Goal: Task Accomplishment & Management: Complete application form

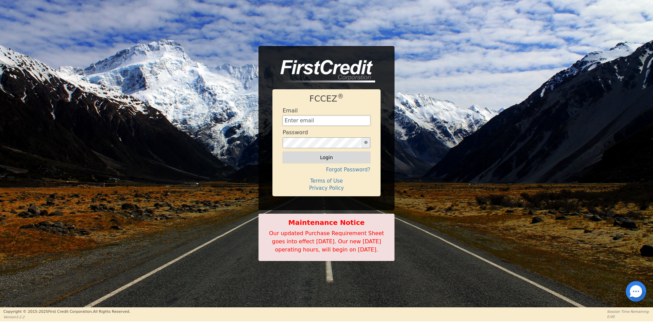
type input "CREDITAPPLICATIONS@AQUAFEELSOLUTIONS.COM"
click at [324, 152] on button "Login" at bounding box center [327, 157] width 88 height 12
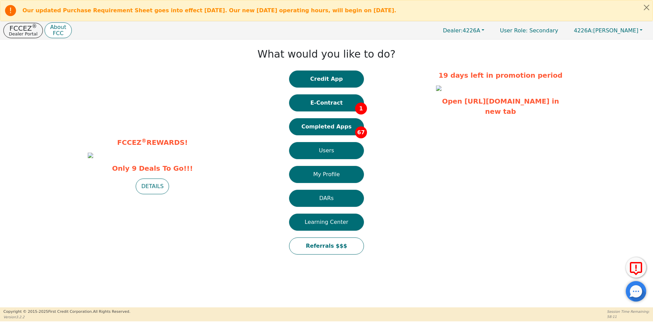
click at [324, 128] on button "Completed Apps 67" at bounding box center [326, 126] width 75 height 17
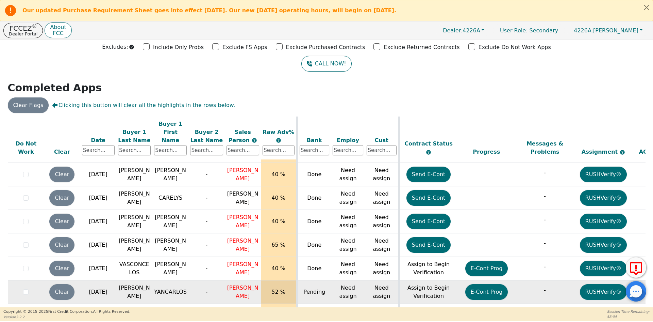
scroll to position [38, 0]
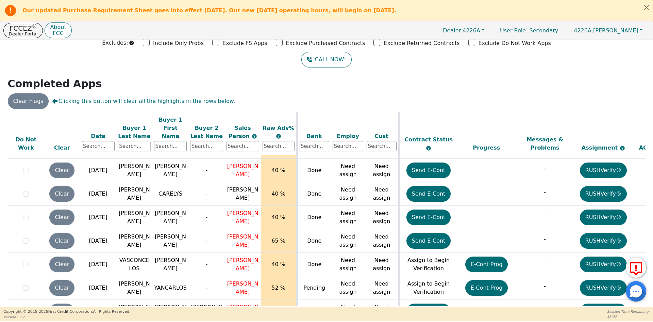
click at [135, 141] on input "text" at bounding box center [134, 146] width 33 height 10
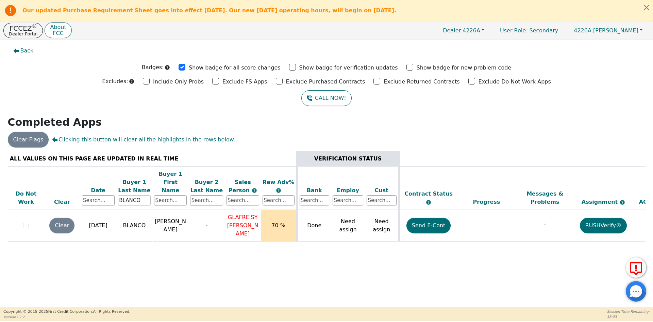
scroll to position [0, 0]
type input "BLANCO"
click at [435, 217] on button "Send E-Cont" at bounding box center [429, 225] width 45 height 16
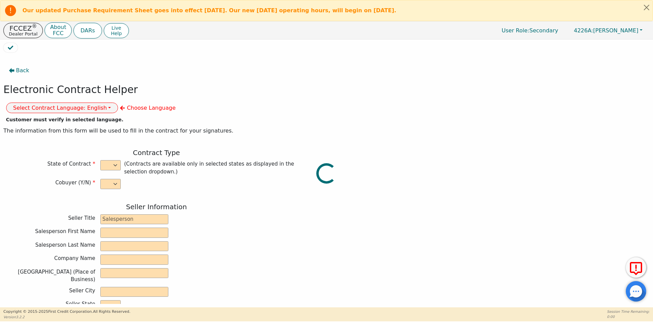
select select "n"
type input "ANALISTA"
type input "GLAFREISY"
type input "PICHARDO"
type input "DIAMOND PERFECT. DBA AQUAFEEL"
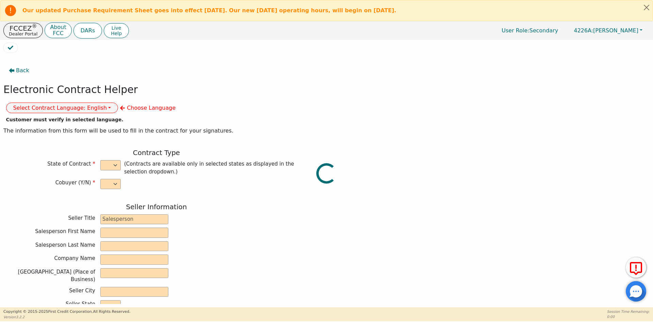
type input "230 CAPCOM AVE STE 103"
type input "WAKE FOREST"
select select "NC"
type input "27587"
type input "SHEILA"
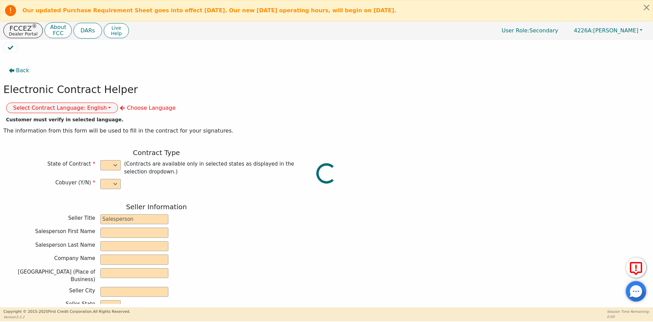
type input "BLANCO"
type input "4224 PANTHER CT"
type input "OREFIELD"
select select "PA"
type input "16069"
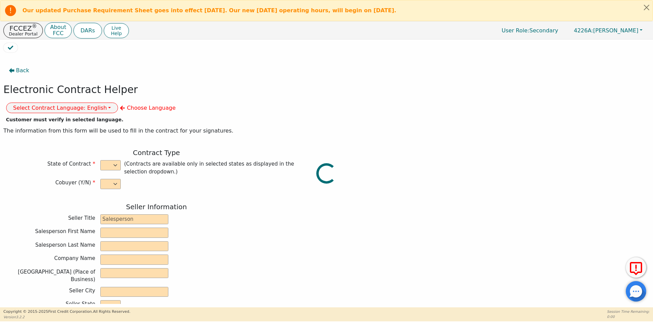
type input "2025-09-12"
type input "10.99"
type input "2025-10-03"
type input "72"
type input "0"
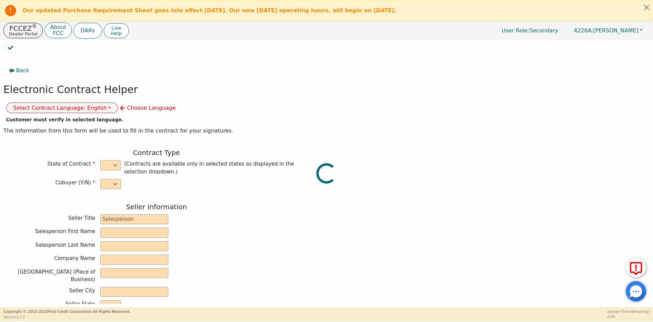
type input "8790.00"
type input "0.00"
type input "8790.00"
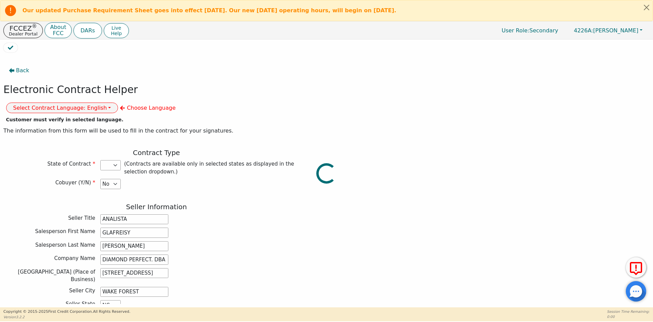
select select "PA"
click at [118, 102] on button "Select Contract Language: English" at bounding box center [62, 107] width 112 height 11
click at [60, 127] on link "Spanish" at bounding box center [33, 131] width 54 height 9
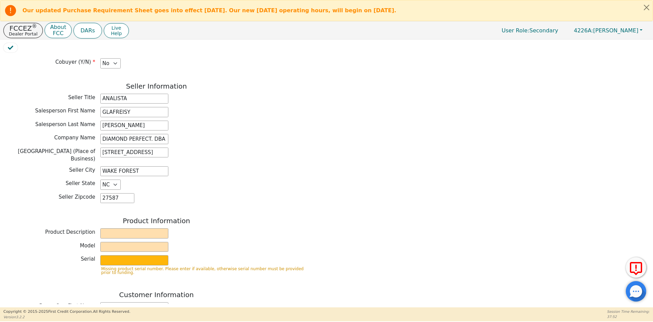
scroll to position [136, 0]
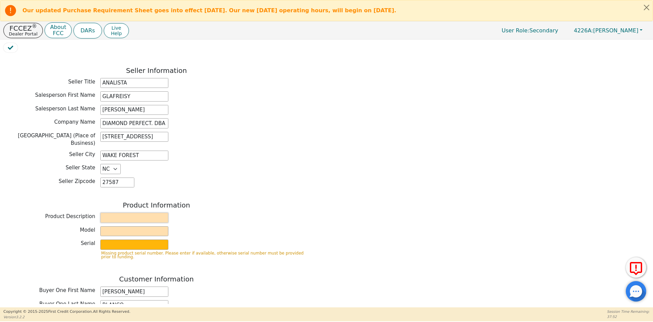
click at [113, 212] on input "text" at bounding box center [134, 217] width 68 height 10
type input "WATER PURIFICATION SYSTEM"
click at [128, 226] on input "text" at bounding box center [134, 231] width 68 height 10
type input "AQUAFEEL"
click at [122, 239] on input "text" at bounding box center [134, 244] width 68 height 10
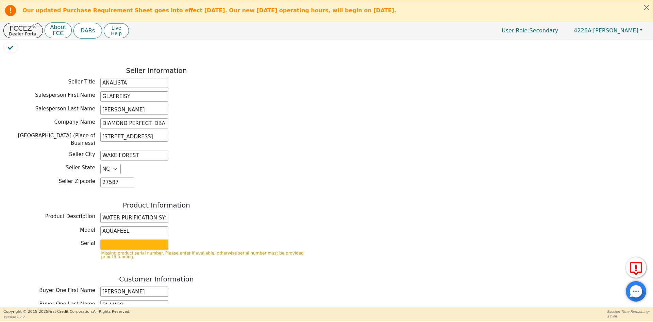
type input "W525"
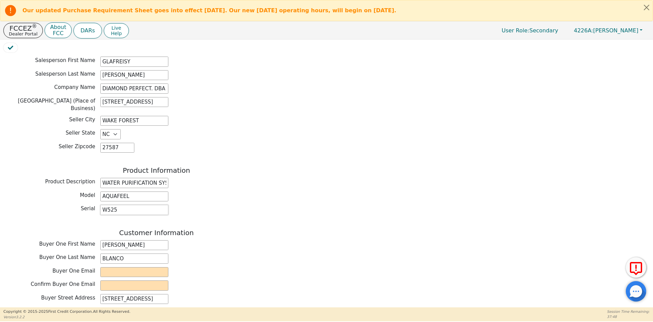
scroll to position [204, 0]
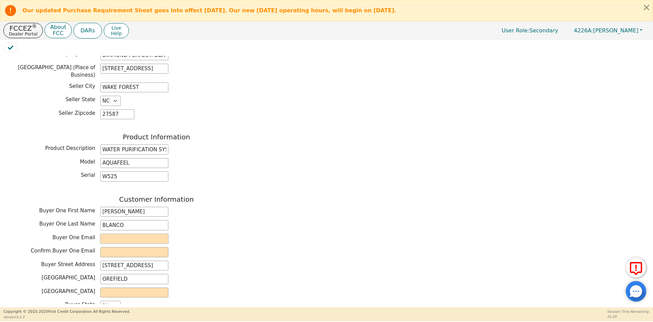
click at [132, 233] on input "email" at bounding box center [134, 238] width 68 height 10
paste input "Carolina.camilla21@gmail.com"
type input "Carolina.camilla21@gmail.com"
drag, startPoint x: 331, startPoint y: 219, endPoint x: 160, endPoint y: 239, distance: 173.0
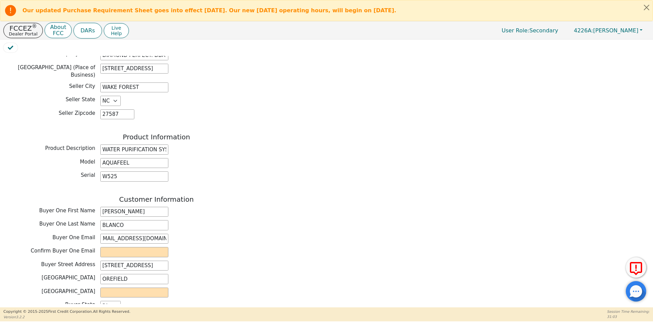
click at [329, 220] on div "Back Electronic Contract Helper Select Contract Language: Español English Spani…" at bounding box center [326, 180] width 647 height 248
click at [144, 247] on input "email" at bounding box center [134, 252] width 68 height 10
paste input "Carolina.camilla21@gmail.com"
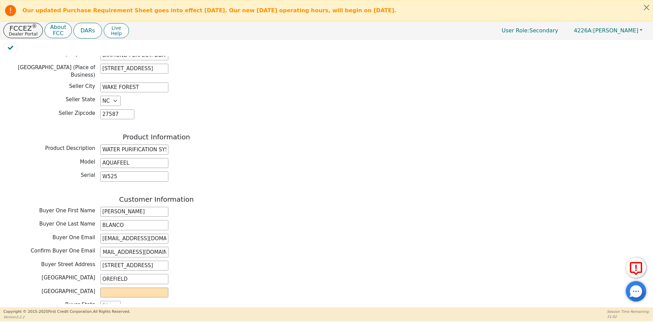
type input "Carolina.camilla21@gmail.com"
drag, startPoint x: 271, startPoint y: 231, endPoint x: 184, endPoint y: 256, distance: 90.6
click at [269, 247] on div "Confirm Buyer One Email Carolina.camilla21@gmail.com" at bounding box center [156, 252] width 306 height 10
drag, startPoint x: 138, startPoint y: 262, endPoint x: 92, endPoint y: 261, distance: 46.0
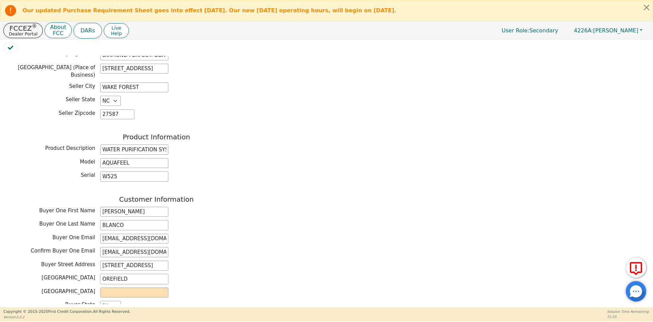
click at [92, 274] on div "Buyer City OREFIELD" at bounding box center [156, 279] width 306 height 10
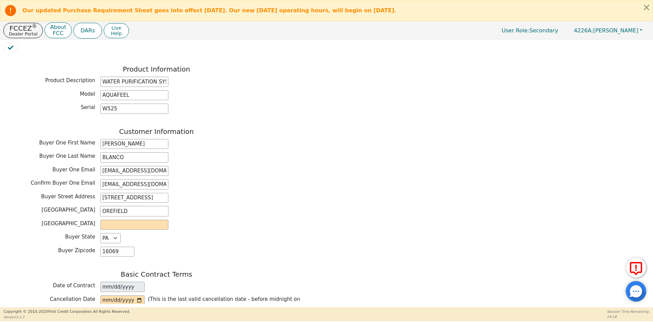
scroll to position [272, 0]
click at [138, 219] on input "text" at bounding box center [134, 224] width 68 height 10
paste input "Lehigh County"
type input "Lehigh County"
click at [237, 232] on div "Buyer State AK AL AR AZ CA CO CT DC DE FL GA HI IA ID IL IN KS KY LA MA MD ME M…" at bounding box center [156, 237] width 306 height 10
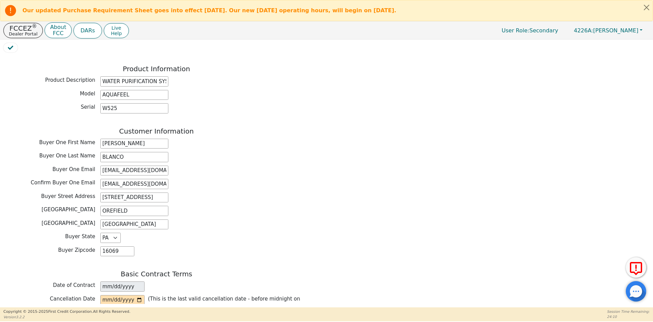
scroll to position [340, 0]
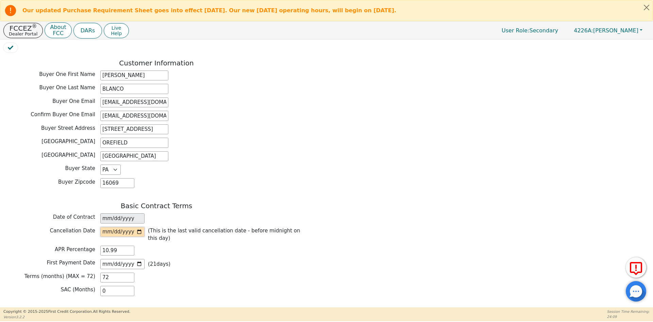
click at [138, 227] on input "date" at bounding box center [122, 232] width 44 height 10
type input "2025-09-17"
click at [137, 259] on input "2025-10-03" at bounding box center [122, 264] width 44 height 10
click at [139, 259] on input "2025-10-10" at bounding box center [122, 264] width 44 height 10
type input "2025-10-13"
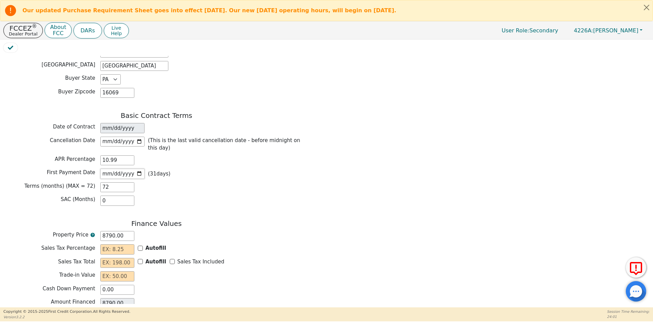
scroll to position [442, 0]
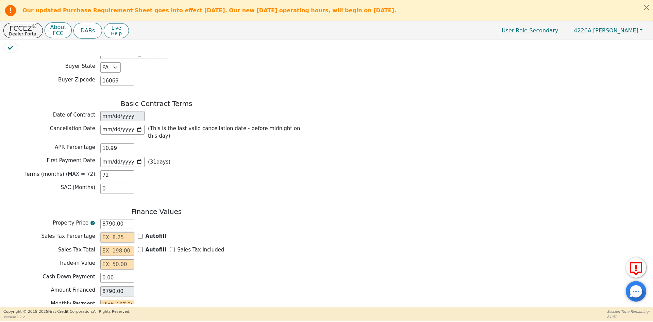
click at [112, 232] on input "text" at bounding box center [117, 237] width 34 height 10
type input "0.00"
click at [101, 246] on input "text" at bounding box center [117, 251] width 34 height 10
type input "0.00"
click at [104, 259] on input "text" at bounding box center [117, 264] width 34 height 10
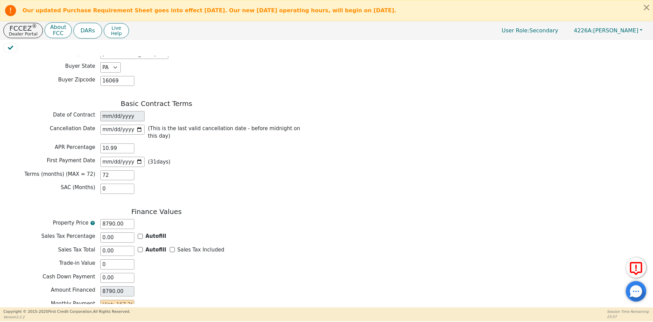
type input "0.00"
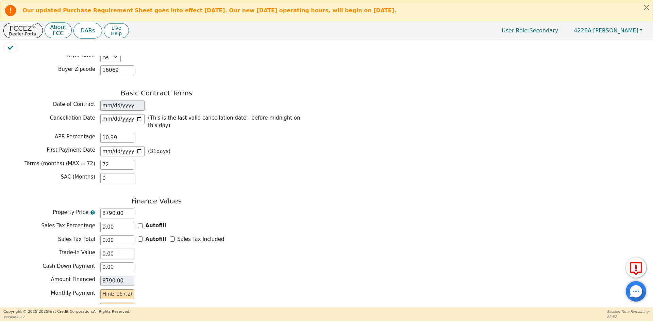
scroll to position [472, 0]
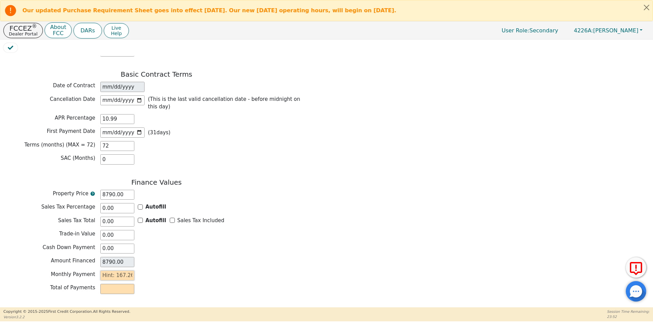
click at [116, 270] on input "text" at bounding box center [117, 275] width 34 height 10
type input "1"
type input "72.00"
type input "16"
type input "1152.00"
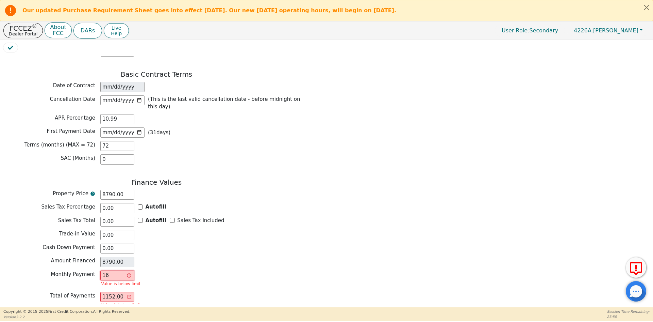
type input "167"
type input "12024.00"
type input "167.2"
type input "12038.40"
type input "167.26"
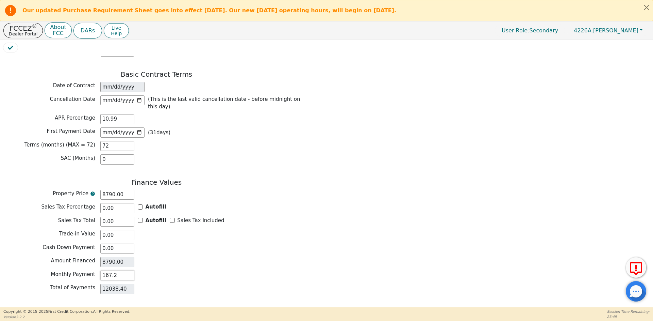
type input "12042.72"
type input "167.26"
click at [68, 307] on button "Review & Begin Contract" at bounding box center [42, 315] width 79 height 16
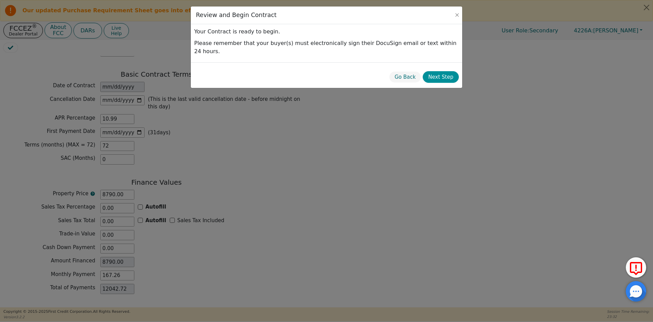
click at [448, 71] on button "Next Step" at bounding box center [441, 77] width 36 height 12
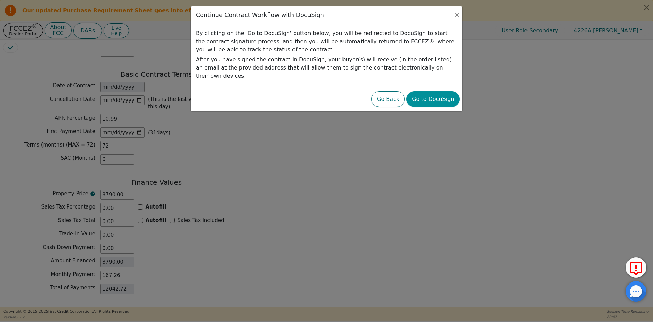
click at [438, 91] on button "Go to DocuSign" at bounding box center [433, 99] width 53 height 16
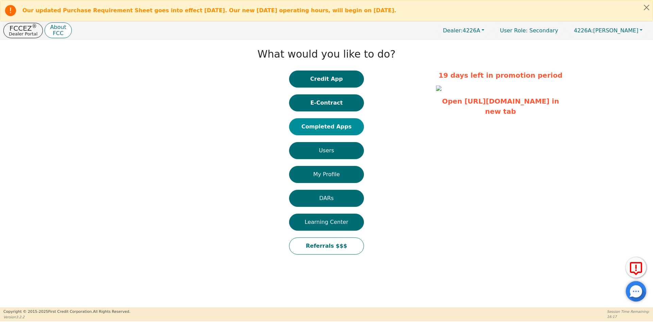
click at [314, 125] on button "Completed Apps" at bounding box center [326, 126] width 75 height 17
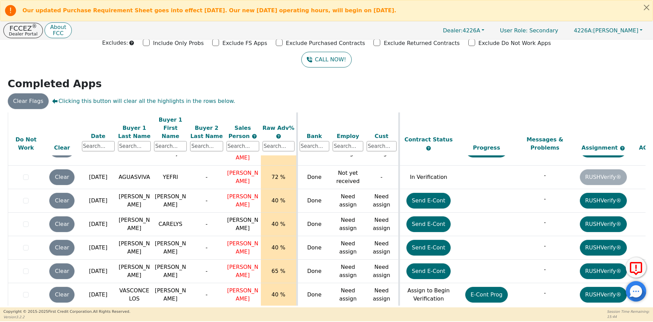
scroll to position [1480, 0]
